Goal: Information Seeking & Learning: Understand process/instructions

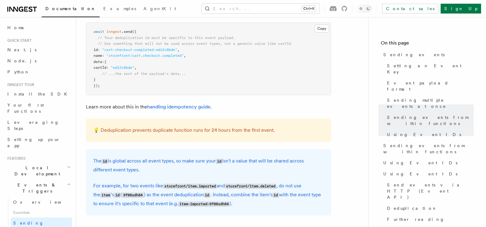
scroll to position [1533, 0]
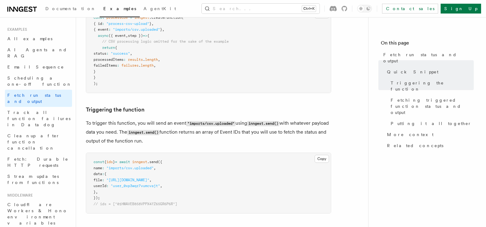
scroll to position [184, 0]
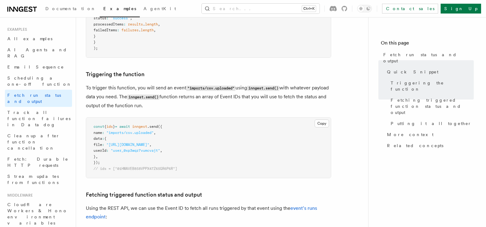
click at [276, 107] on p "To trigger this function, you will send an event "imports/csv.uploaded" using i…" at bounding box center [208, 96] width 245 height 26
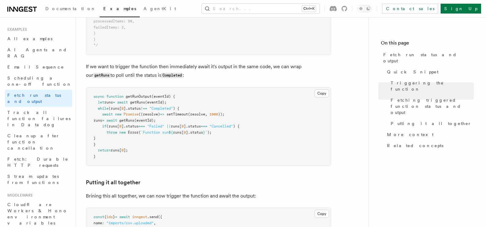
scroll to position [644, 0]
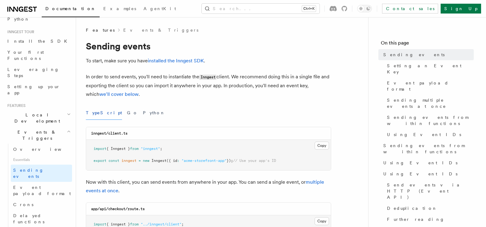
scroll to position [61, 0]
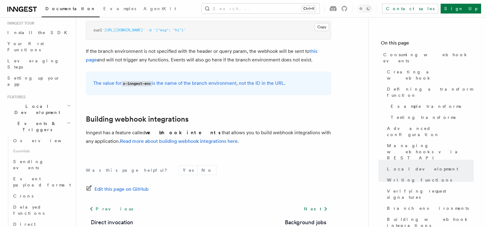
scroll to position [2125, 0]
